Goal: Check status

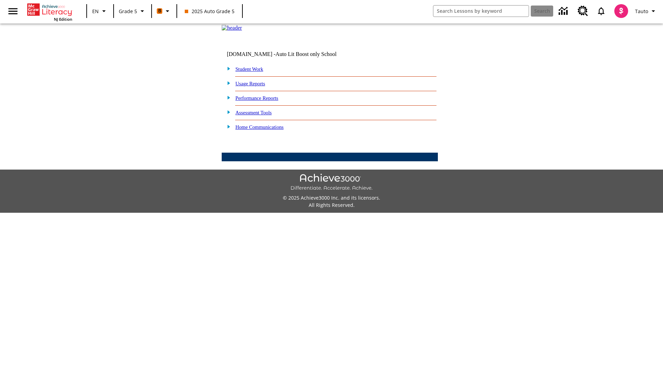
click at [254, 72] on link "Student Work" at bounding box center [250, 69] width 28 height 6
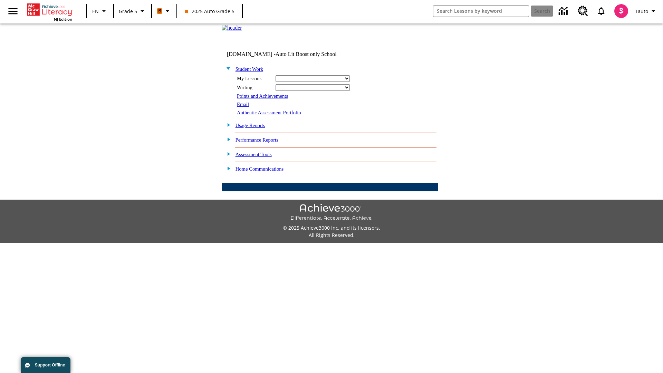
select select "/options/reports/?report_id=12&atype=1&section=2"
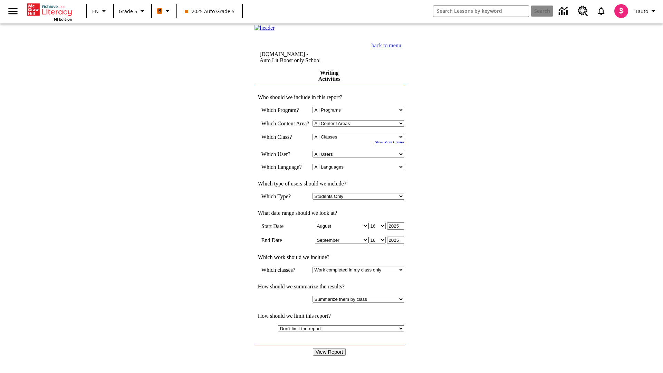
select select "11133131"
